Goal: Transaction & Acquisition: Purchase product/service

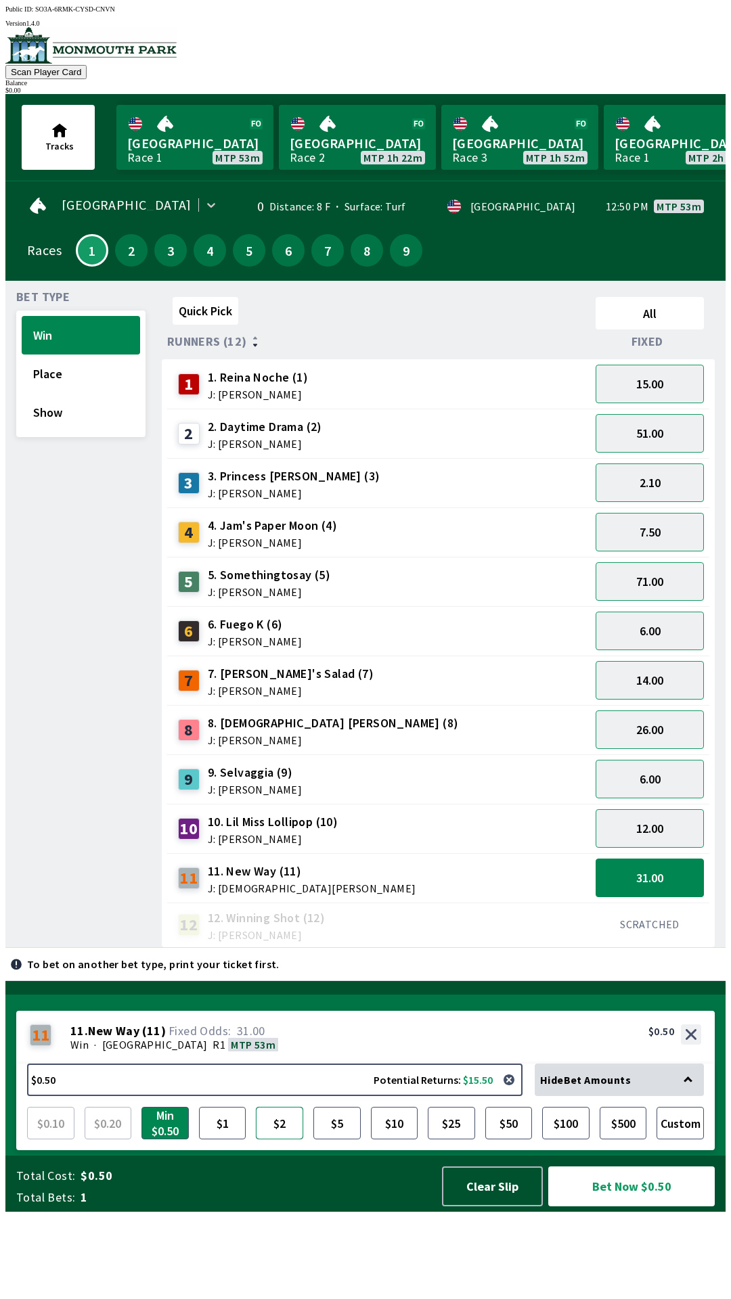
click at [280, 1139] on button "$2" at bounding box center [279, 1123] width 47 height 32
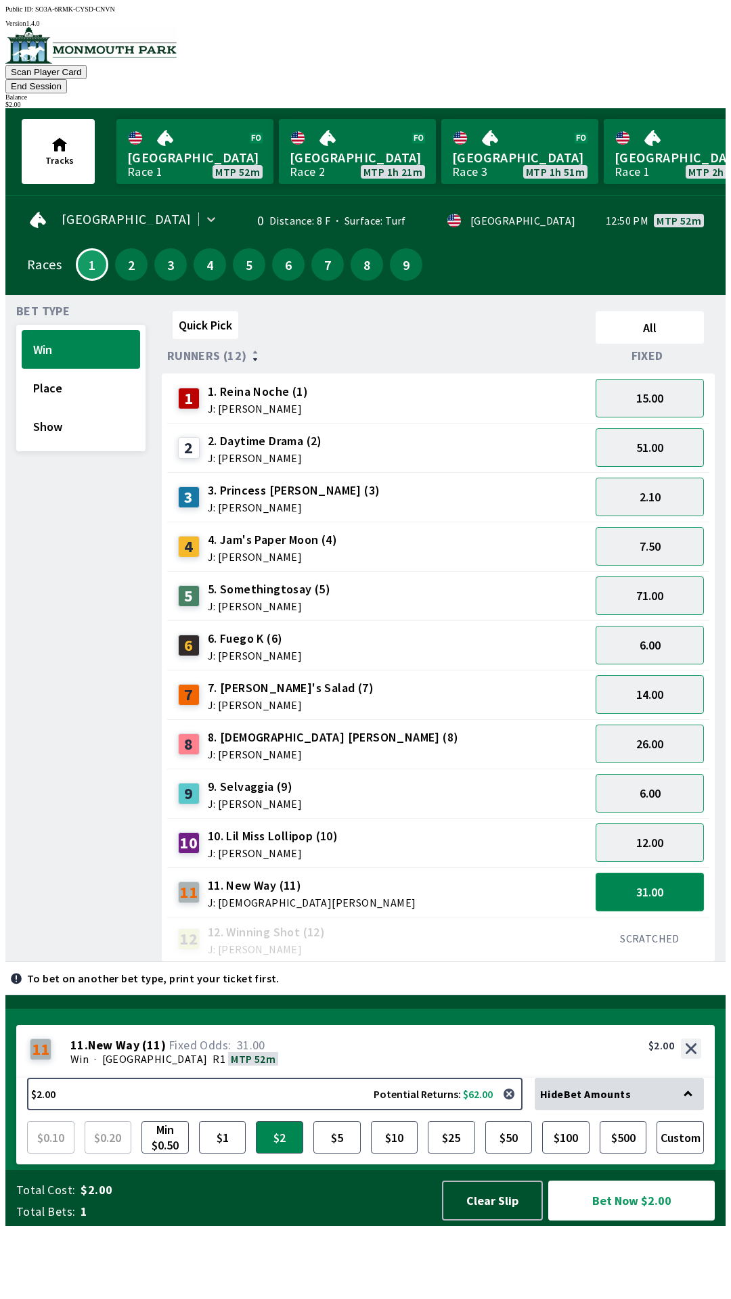
click at [660, 873] on button "31.00" at bounding box center [649, 892] width 108 height 39
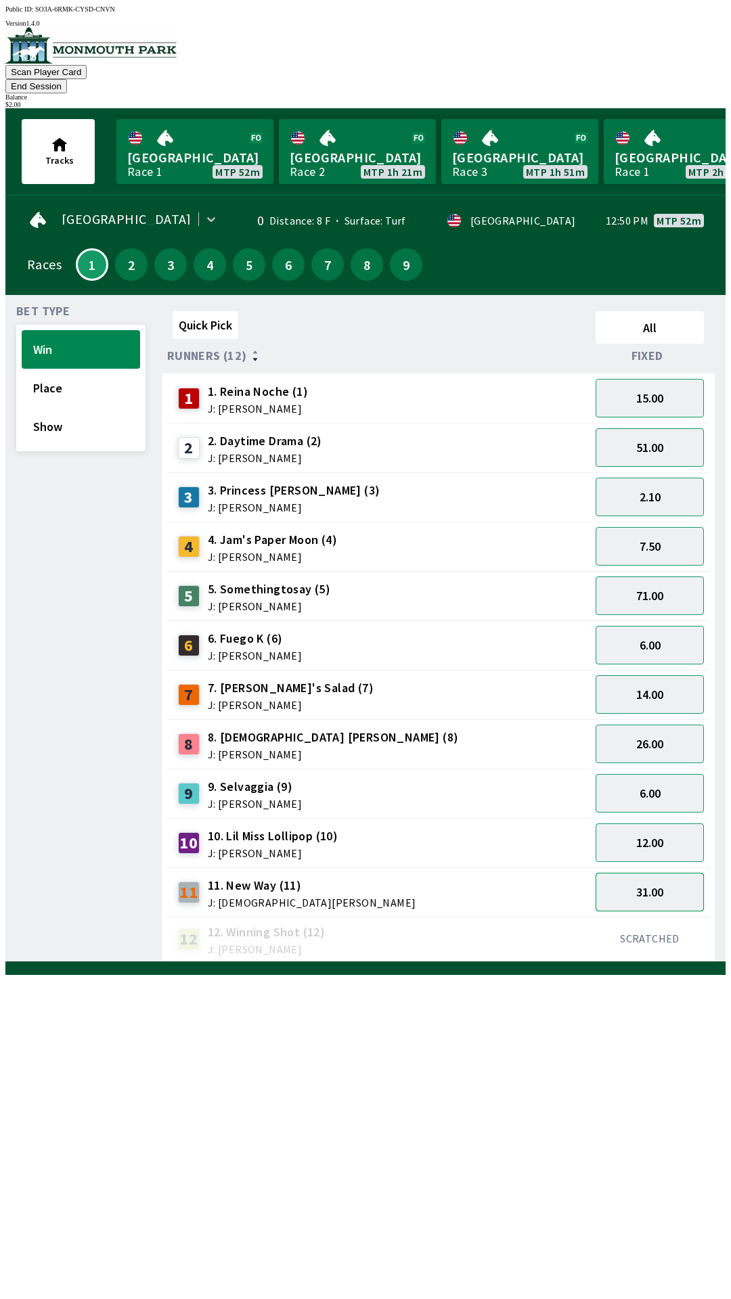
click at [663, 873] on button "31.00" at bounding box center [649, 892] width 108 height 39
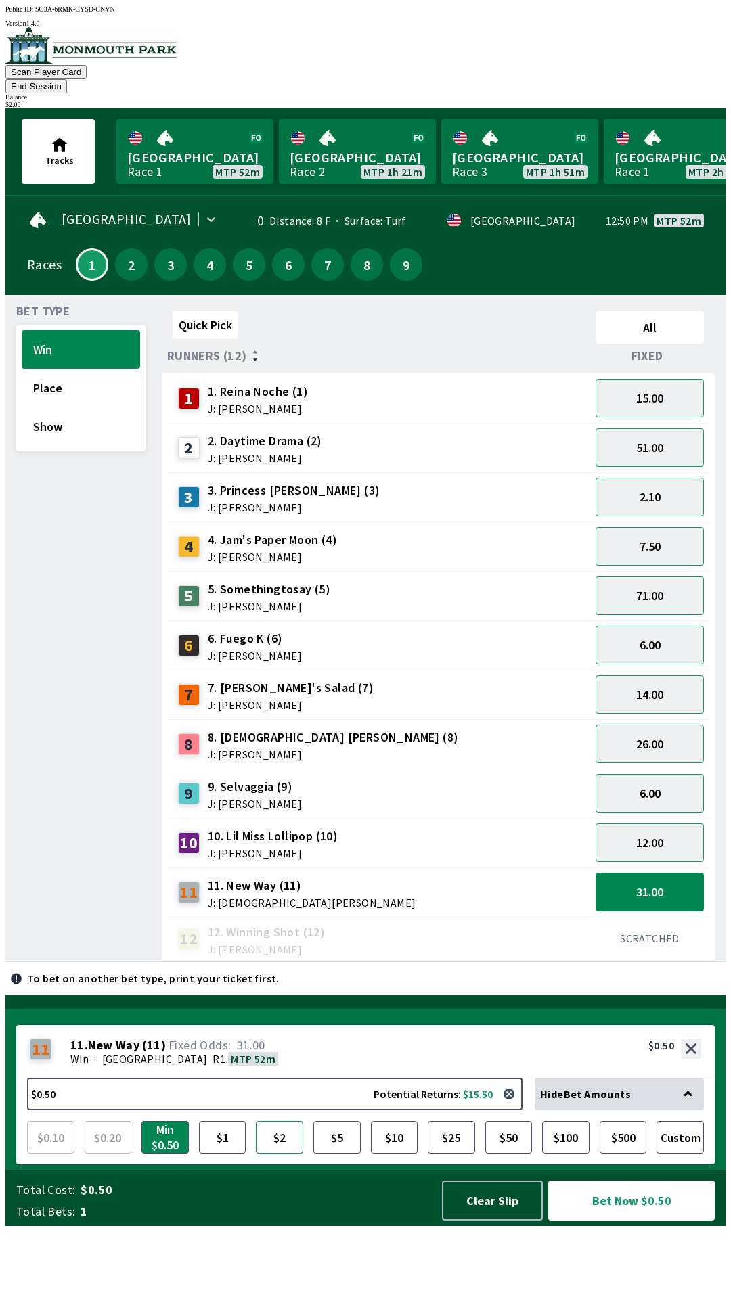
click at [286, 1153] on button "$2" at bounding box center [279, 1137] width 47 height 32
click at [647, 1220] on button "Bet Now $2.00" at bounding box center [631, 1200] width 166 height 40
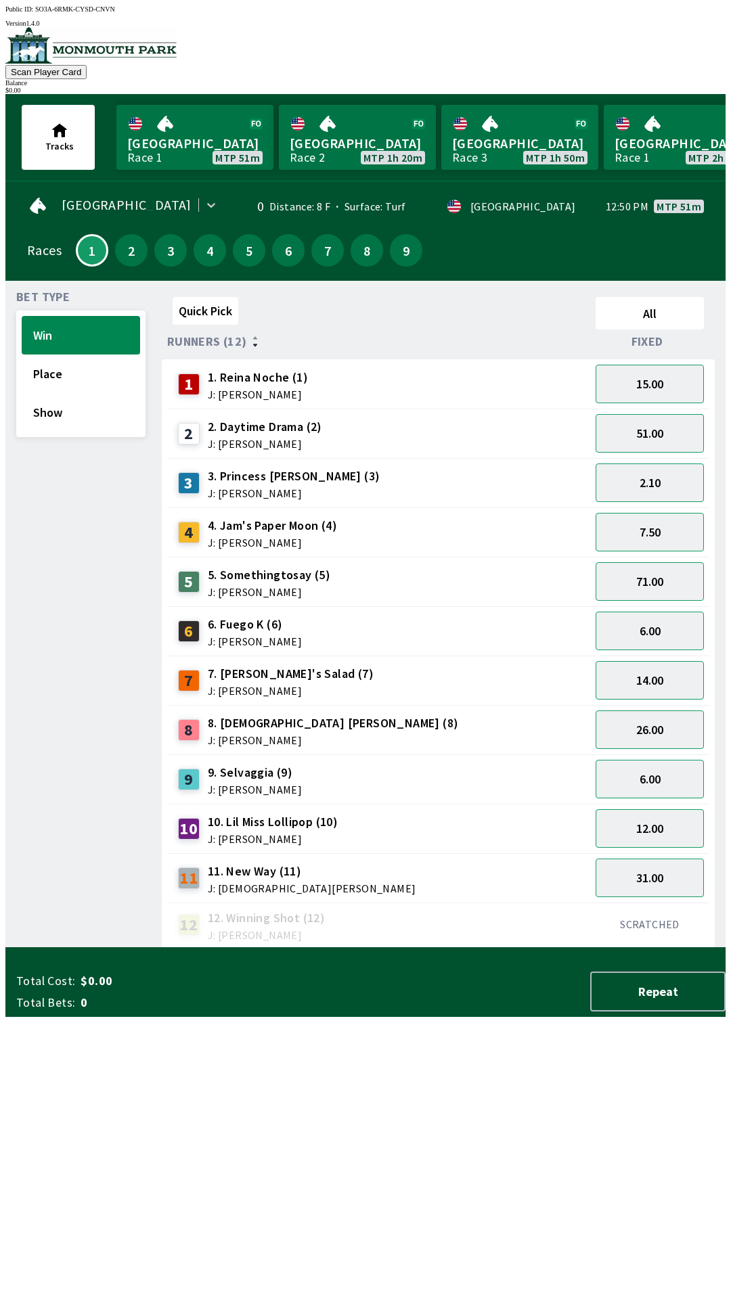
click at [605, 948] on div "Quick Pick All Runners (12) Fixed 1 1. Reina Noche (1) J: [PERSON_NAME] 15.00 2…" at bounding box center [443, 620] width 563 height 656
click at [658, 376] on button "15.00" at bounding box center [649, 384] width 108 height 39
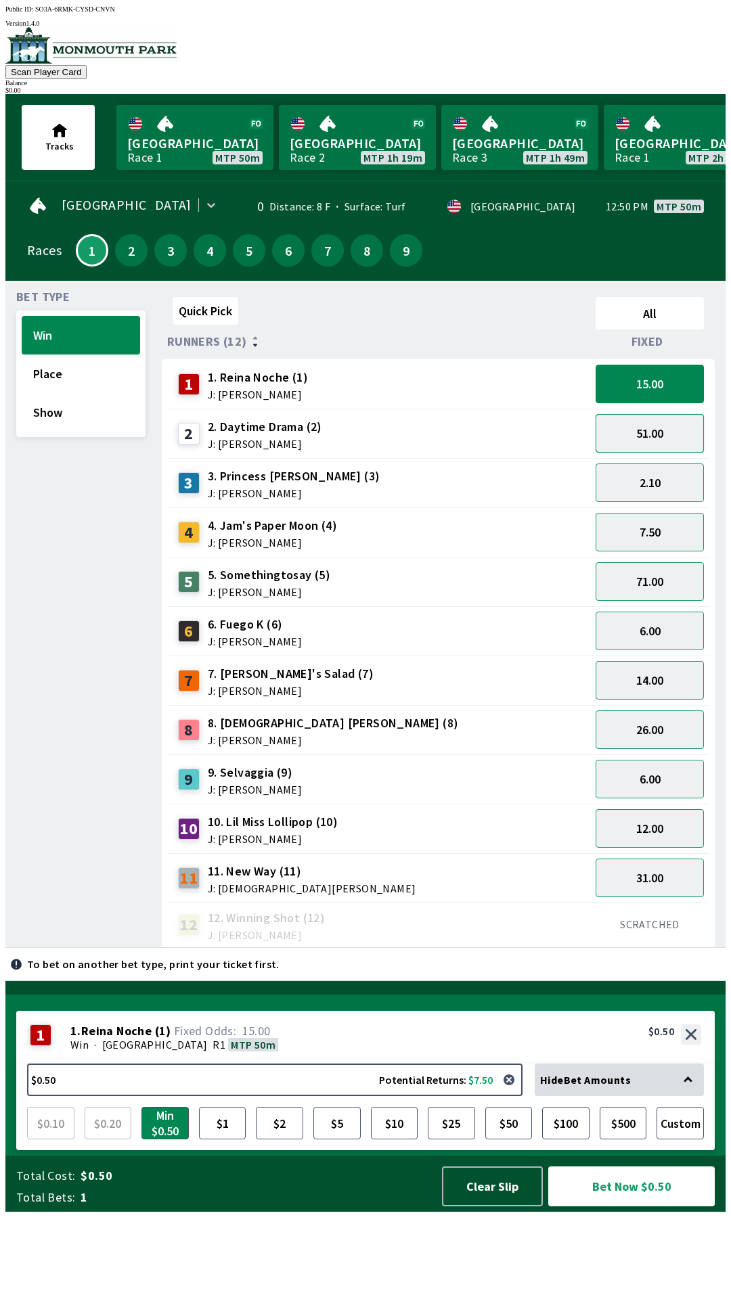
click at [662, 433] on button "51.00" at bounding box center [649, 433] width 108 height 39
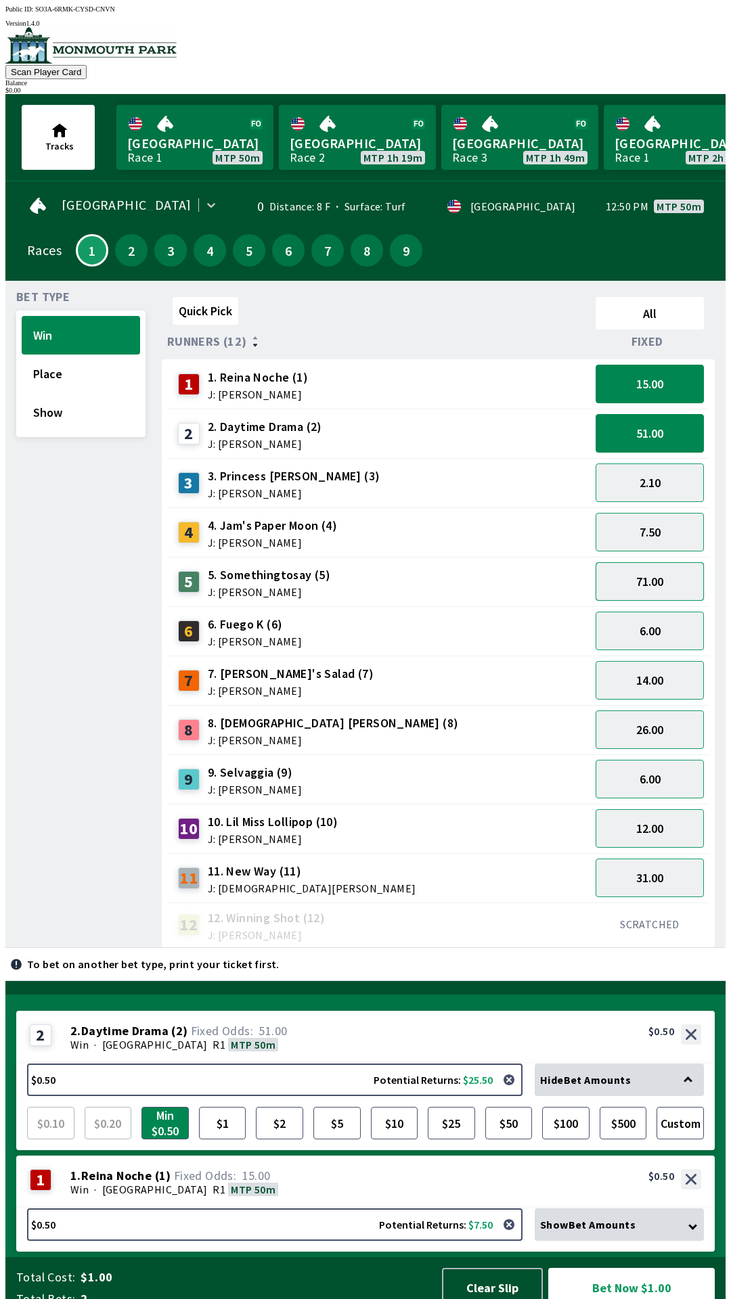
click at [664, 578] on button "71.00" at bounding box center [649, 581] width 108 height 39
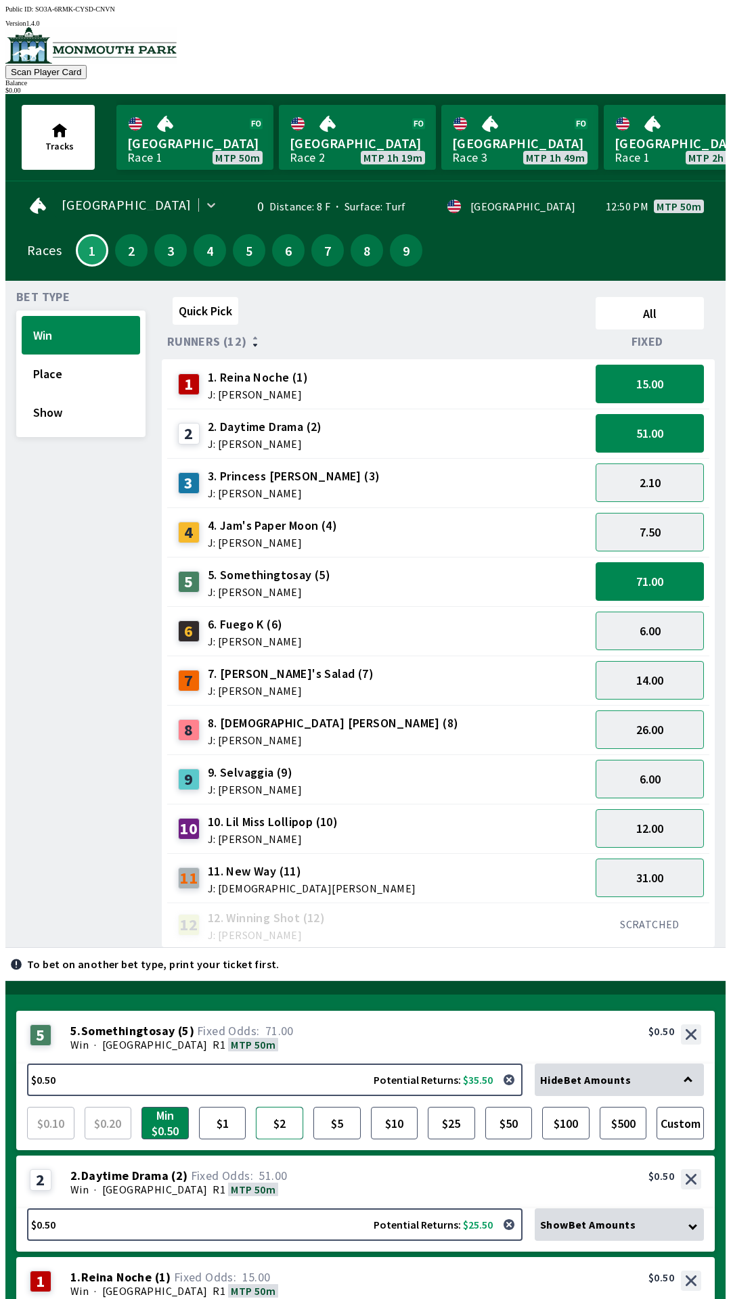
click at [278, 1107] on button "$2" at bounding box center [279, 1123] width 47 height 32
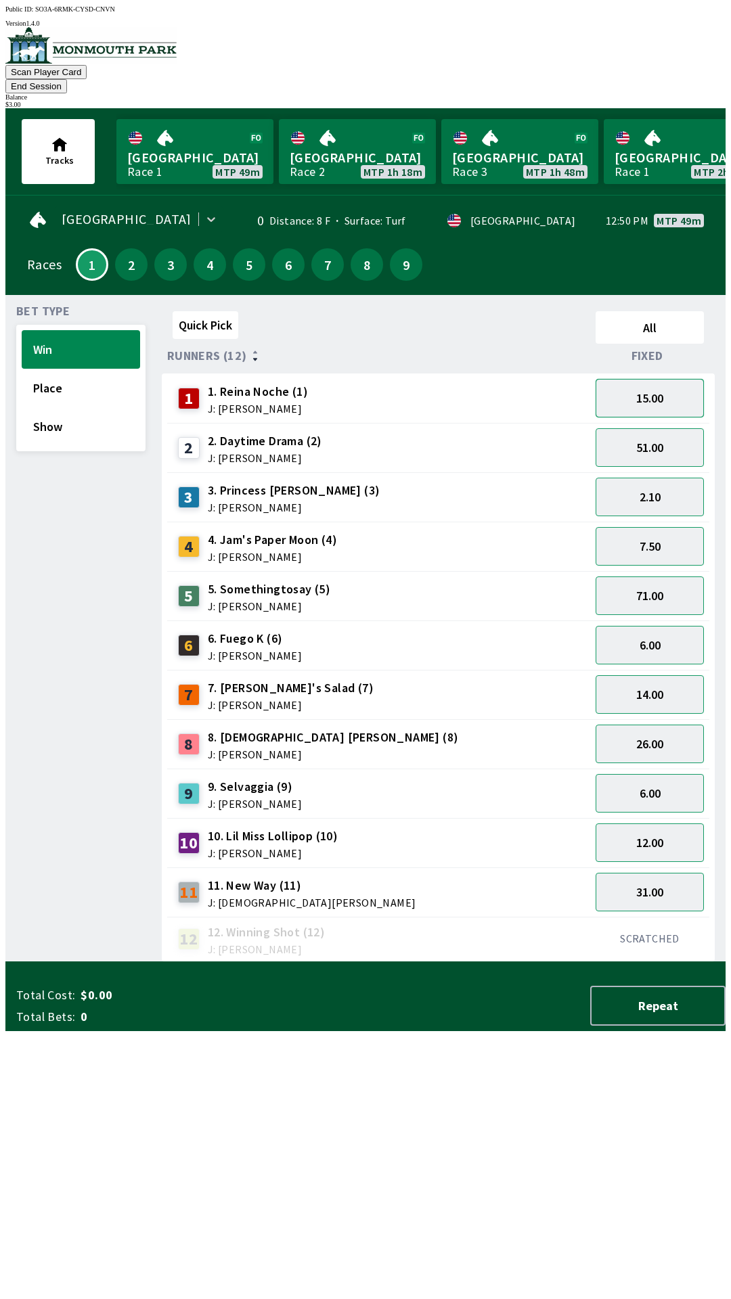
click at [664, 379] on button "15.00" at bounding box center [649, 398] width 108 height 39
click at [664, 440] on button "51.00" at bounding box center [649, 447] width 108 height 39
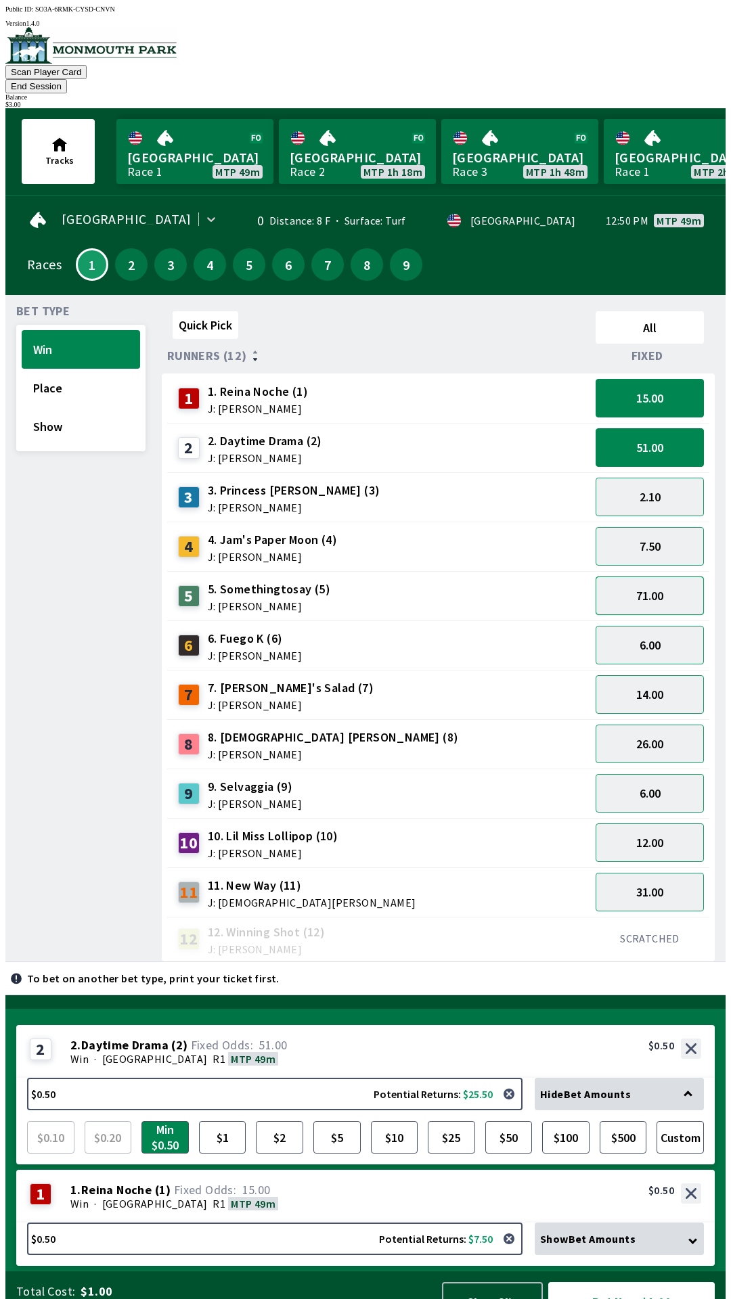
click at [657, 576] on button "71.00" at bounding box center [649, 595] width 108 height 39
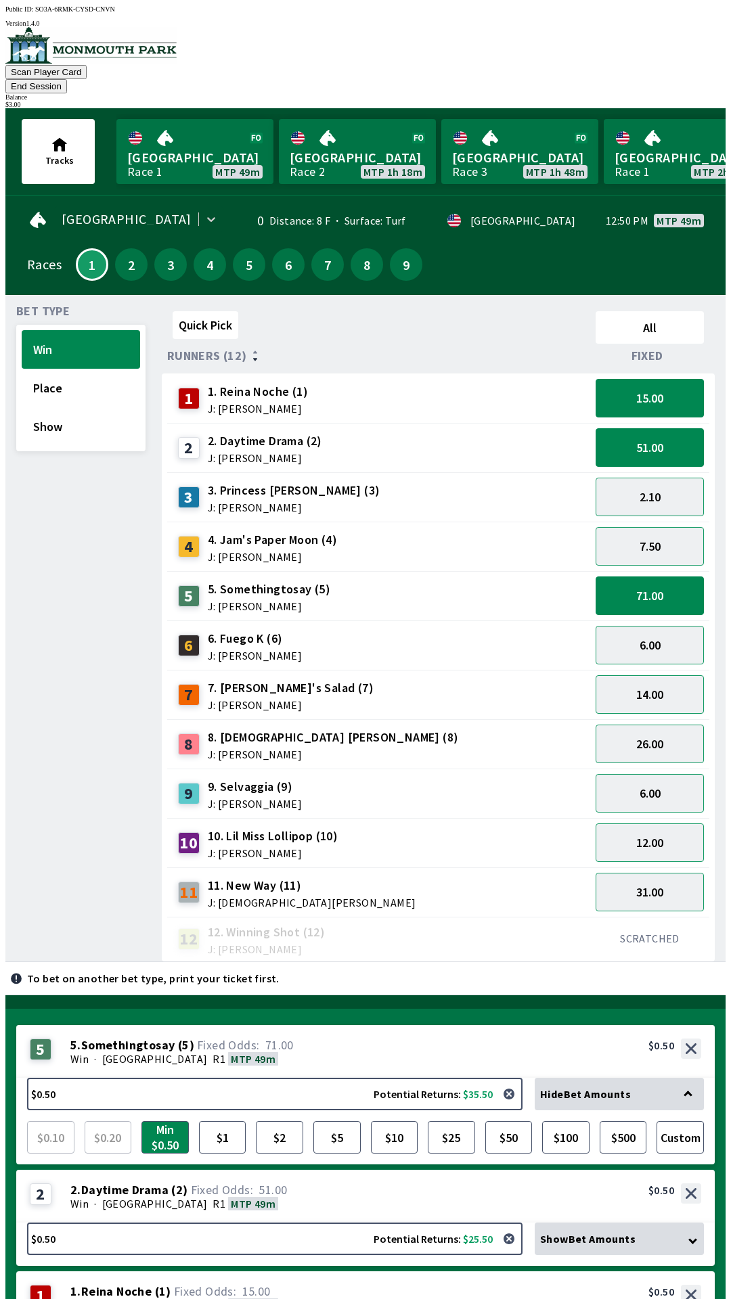
click at [292, 580] on span "5. Somethingtosay (5)" at bounding box center [269, 589] width 122 height 18
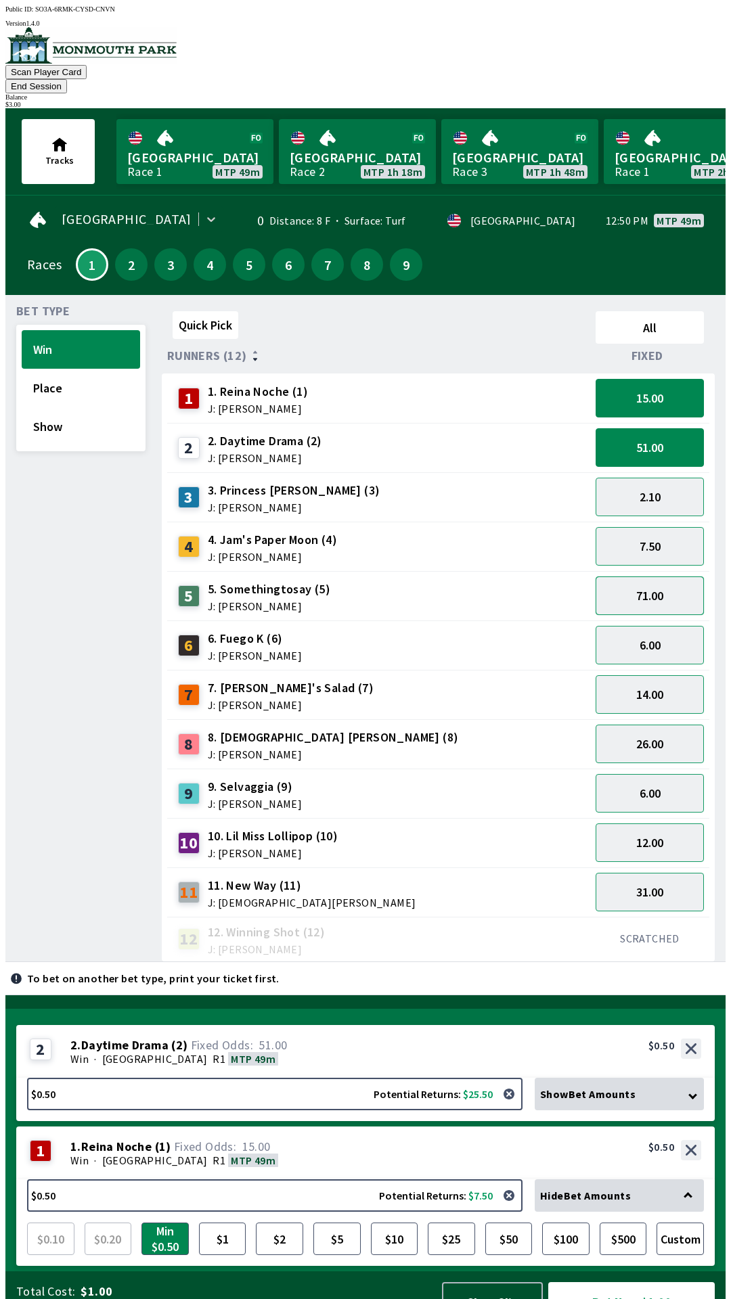
click at [644, 584] on button "71.00" at bounding box center [649, 595] width 108 height 39
